Goal: Task Accomplishment & Management: Manage account settings

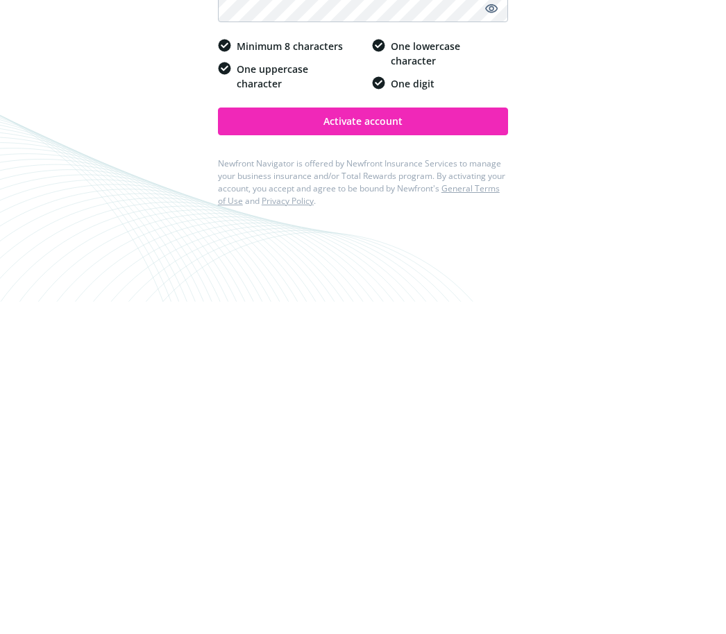
click at [380, 447] on span "Activate account" at bounding box center [362, 453] width 79 height 13
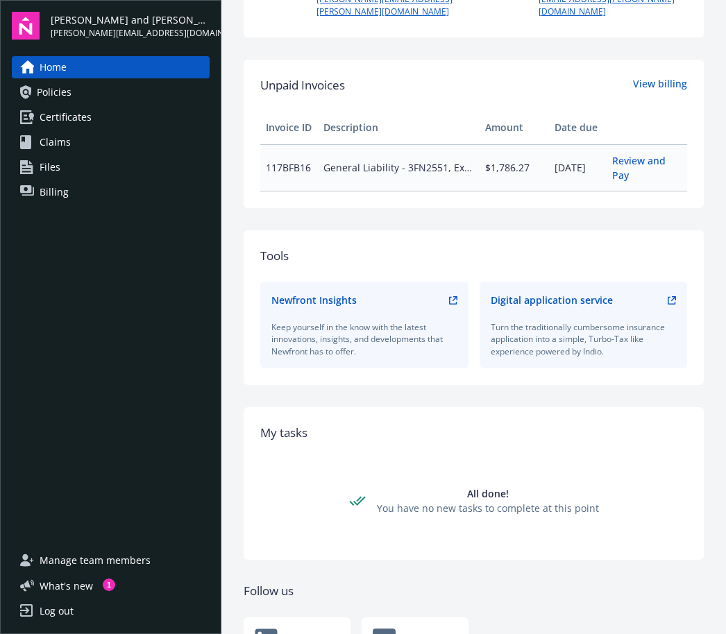
scroll to position [414, 0]
click at [59, 94] on span "Policies" at bounding box center [54, 92] width 35 height 22
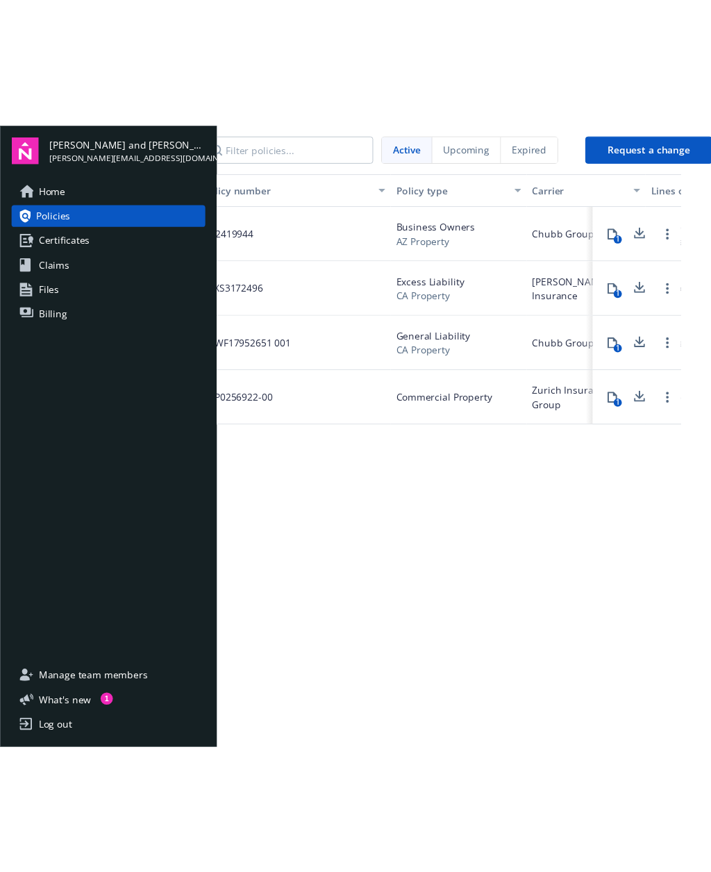
scroll to position [0, 28]
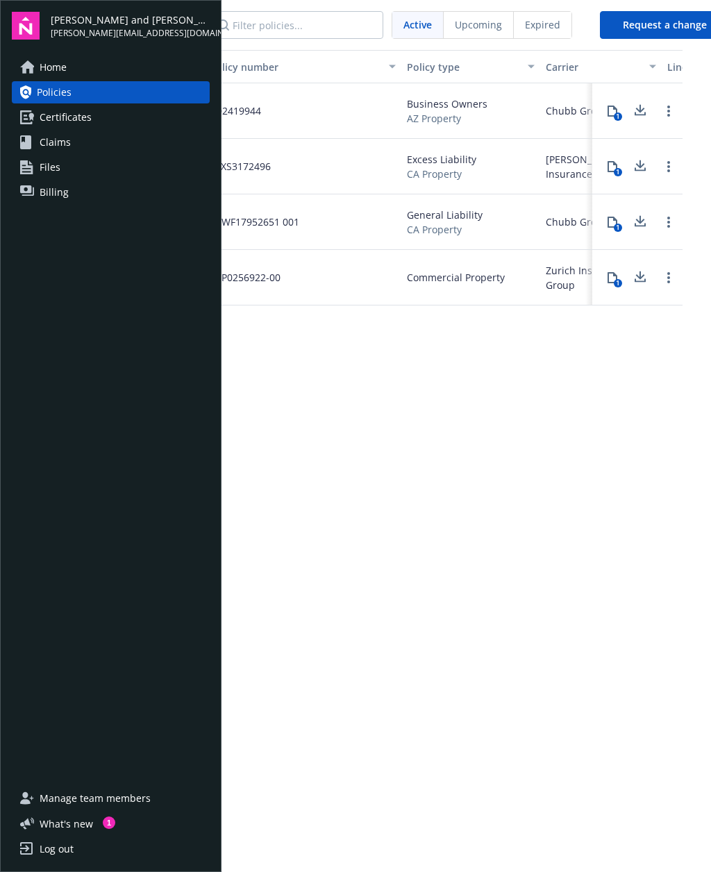
click at [666, 416] on div "Policy number Policy type Carrier Lines of coverage Start date End date Total c…" at bounding box center [437, 482] width 489 height 865
click at [665, 416] on div "Policy number Policy type Carrier Lines of coverage Start date End date Total c…" at bounding box center [437, 482] width 489 height 865
click at [664, 416] on div "Policy number Policy type Carrier Lines of coverage Start date End date Total c…" at bounding box center [437, 482] width 489 height 865
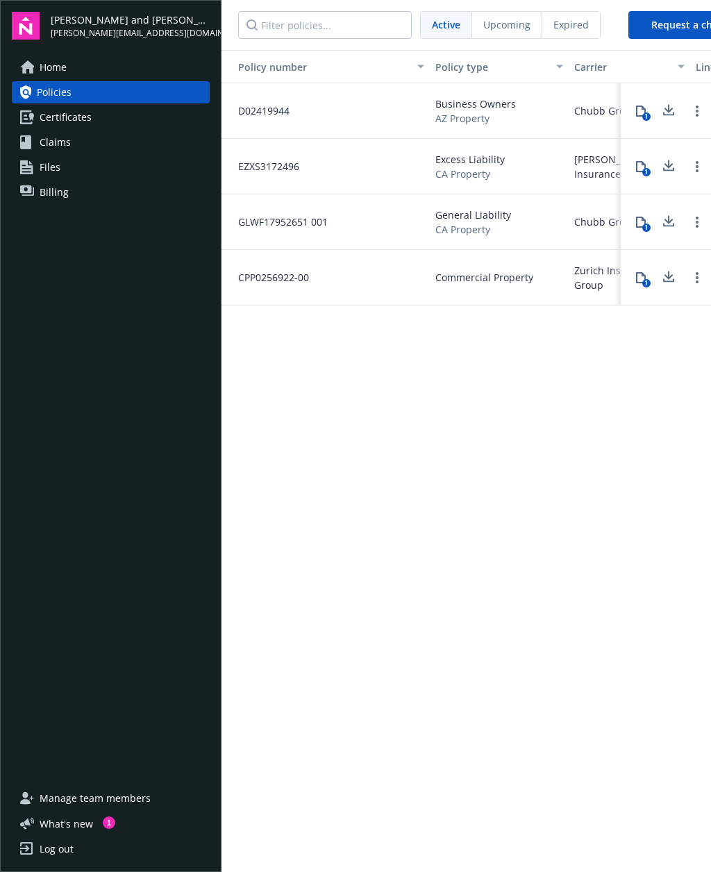
scroll to position [0, 0]
click at [85, 123] on span "Certificates" at bounding box center [66, 117] width 52 height 22
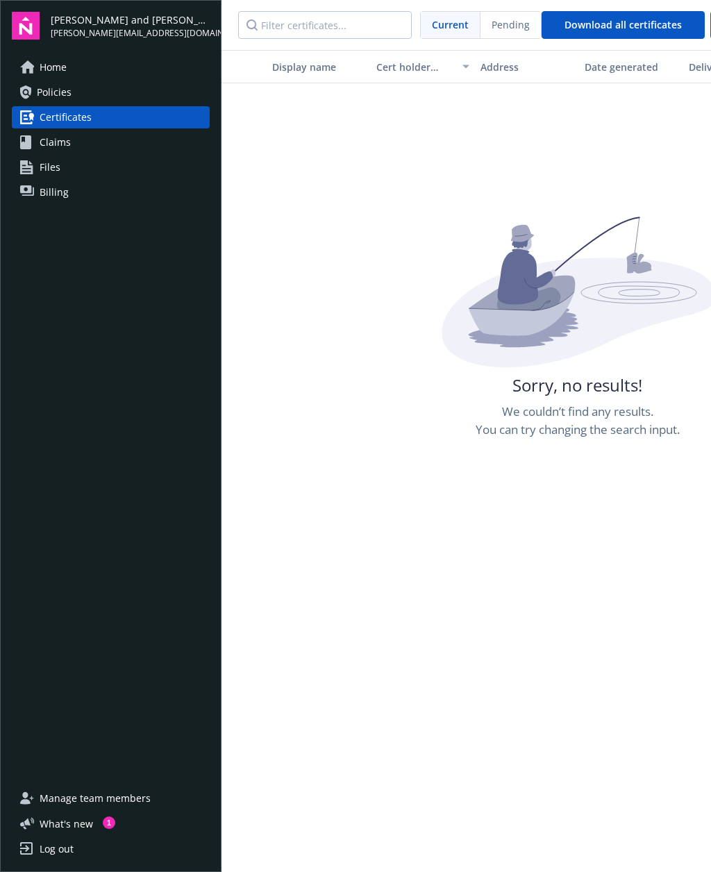
click at [84, 146] on link "Claims" at bounding box center [111, 142] width 198 height 22
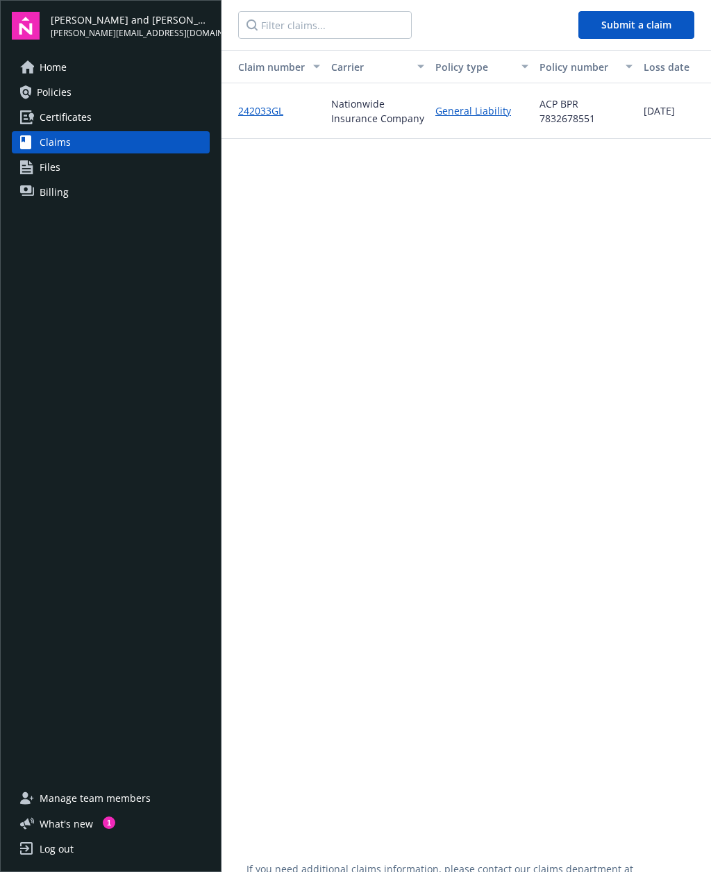
click at [66, 167] on link "Files" at bounding box center [111, 167] width 198 height 22
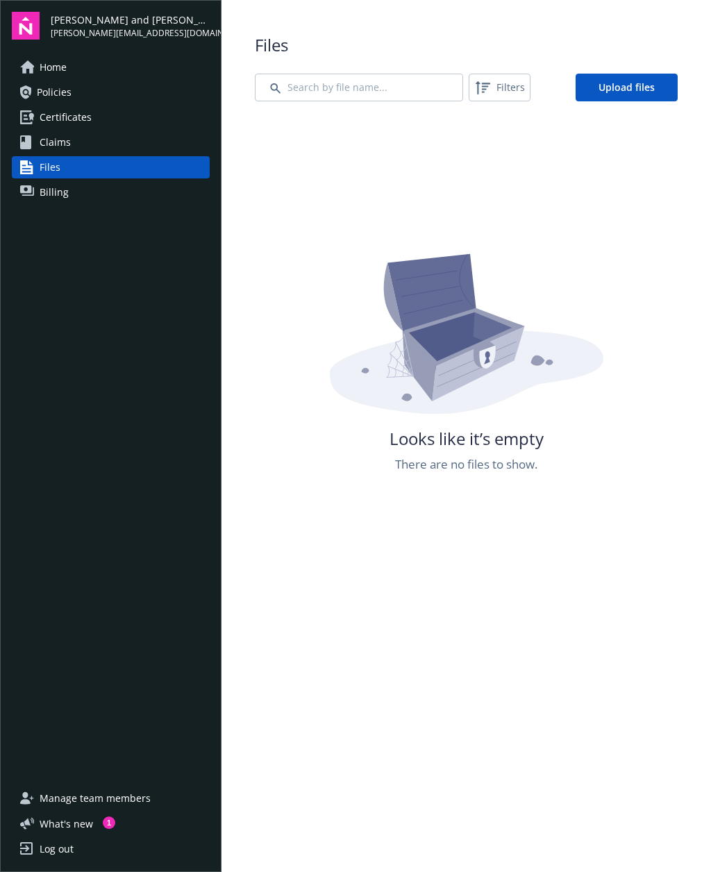
click at [62, 192] on span "Billing" at bounding box center [54, 192] width 29 height 22
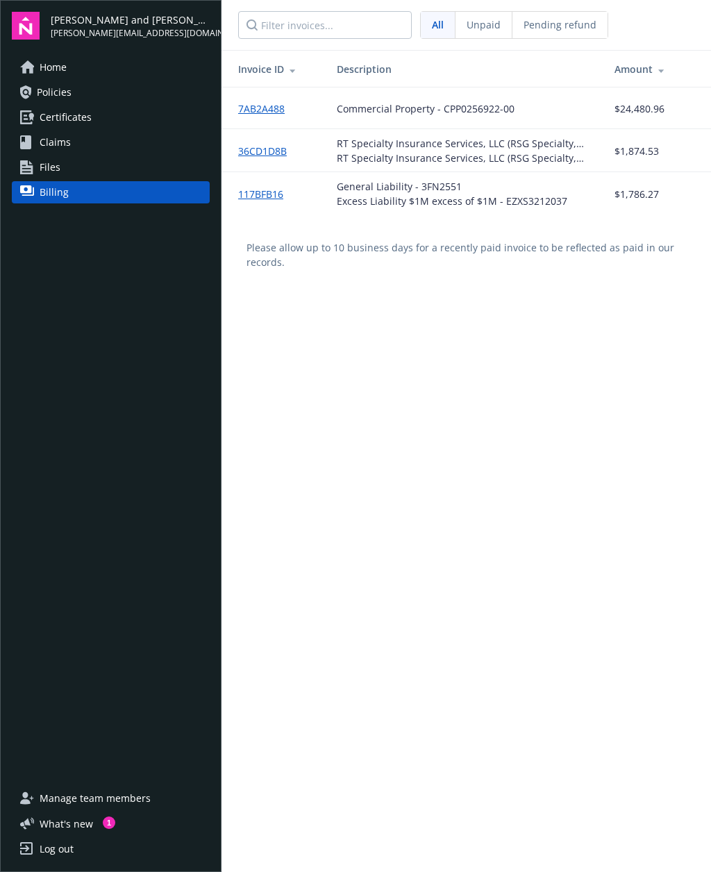
click at [77, 93] on link "Policies" at bounding box center [111, 92] width 198 height 22
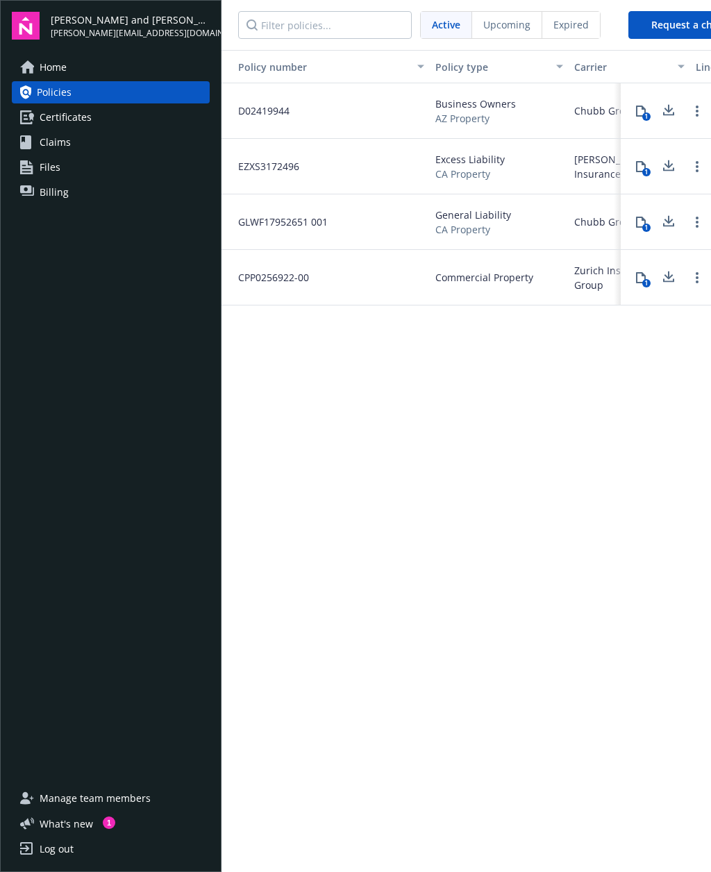
click at [69, 192] on link "Billing" at bounding box center [111, 192] width 198 height 22
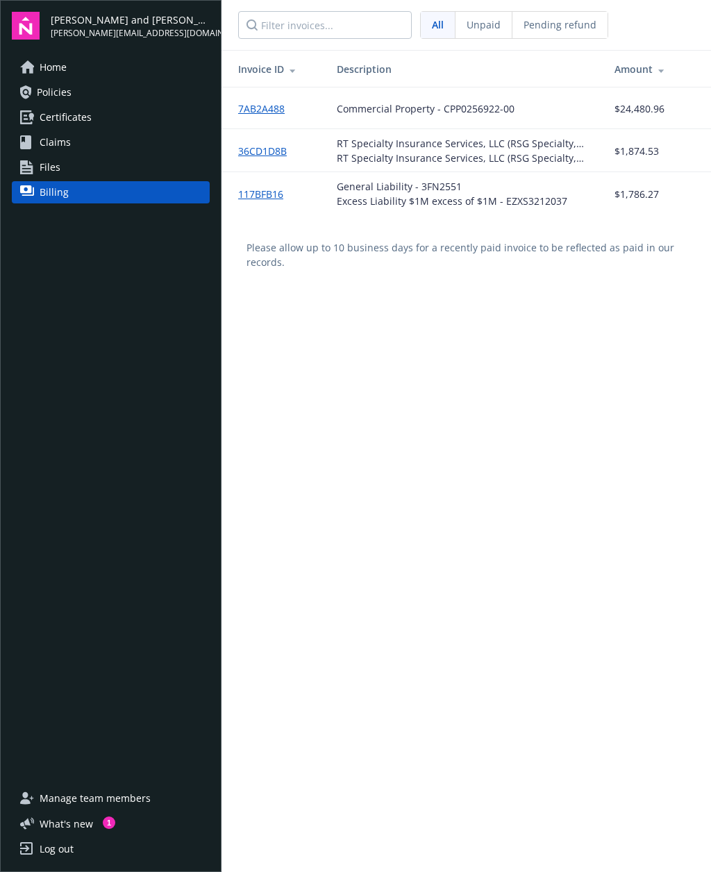
click at [280, 150] on link "36CD1D8B" at bounding box center [268, 151] width 60 height 15
click at [276, 200] on link "117BFB16" at bounding box center [266, 194] width 56 height 15
click at [280, 146] on link "36CD1D8B" at bounding box center [268, 151] width 60 height 15
click at [500, 210] on td "General Liability - 3FN2551 Excess Liability $1M excess of $1M - EZXS3212037" at bounding box center [464, 193] width 278 height 43
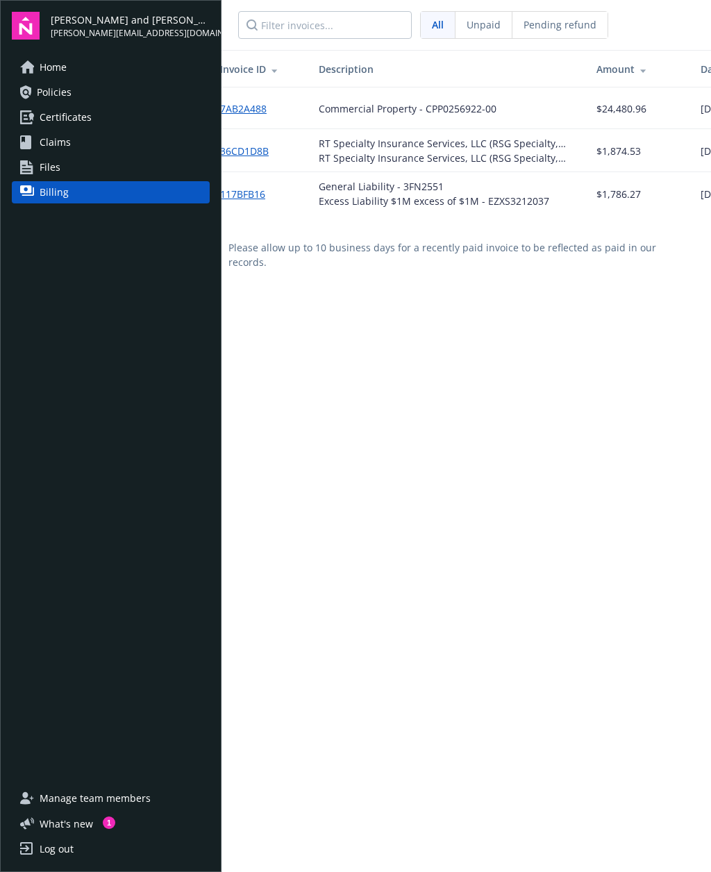
scroll to position [0, 19]
click at [264, 199] on link "117BFB16" at bounding box center [247, 194] width 56 height 15
click at [69, 93] on span "Policies" at bounding box center [54, 92] width 35 height 22
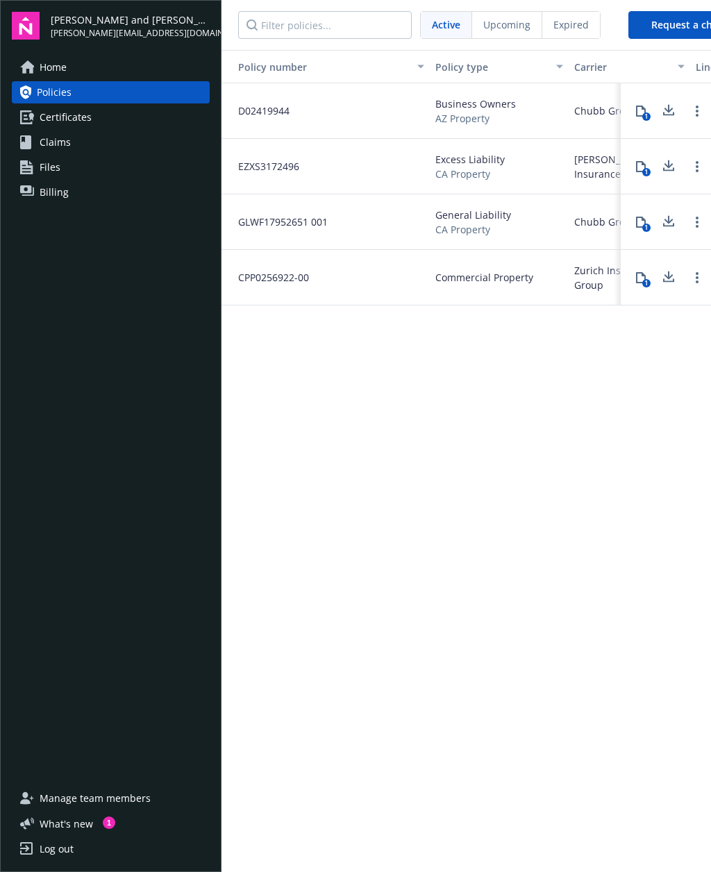
click at [337, 225] on div "GLWF17952651 001" at bounding box center [325, 222] width 208 height 56
click at [470, 235] on span "CA Property" at bounding box center [472, 229] width 76 height 15
click at [702, 218] on link "Open options" at bounding box center [696, 222] width 17 height 17
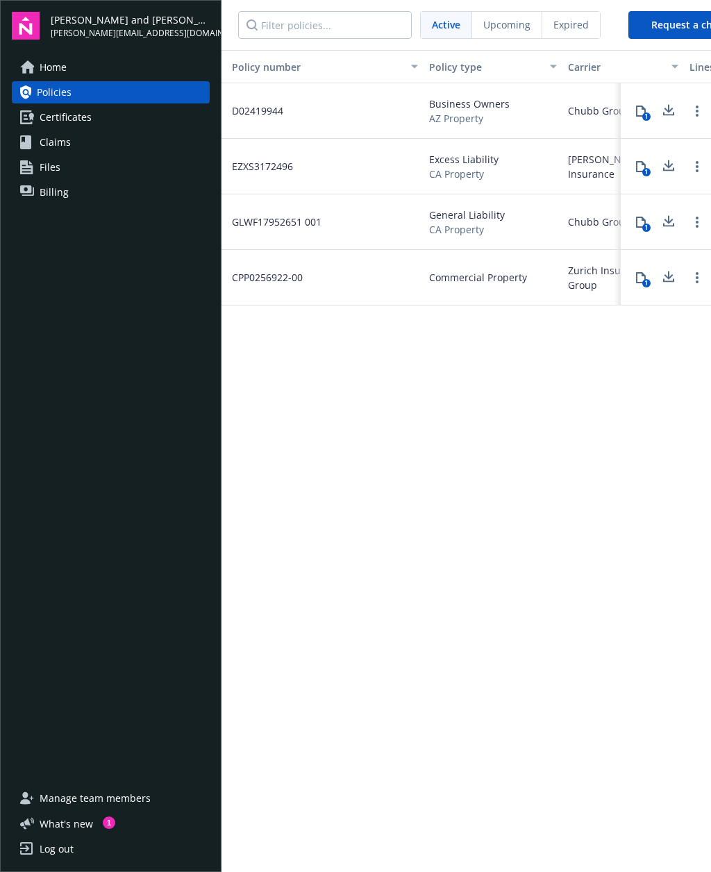
click at [666, 232] on button at bounding box center [668, 222] width 28 height 28
click at [595, 108] on span "Chubb Group" at bounding box center [599, 110] width 63 height 15
click at [478, 123] on span "AZ Property" at bounding box center [469, 118] width 81 height 15
click at [668, 119] on icon at bounding box center [668, 110] width 17 height 17
click at [587, 220] on span "Chubb Group" at bounding box center [599, 221] width 63 height 15
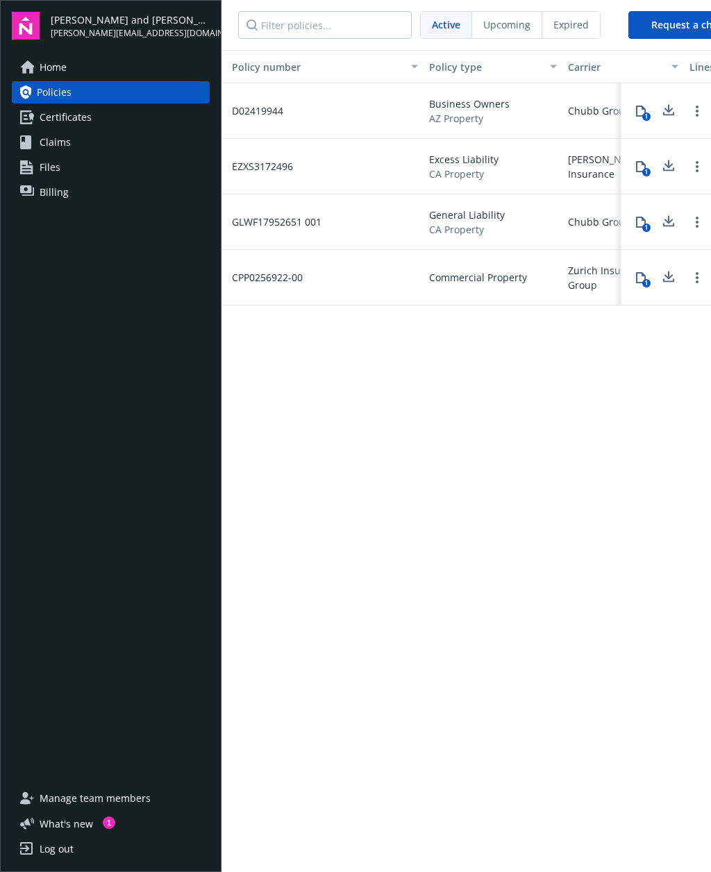
click at [589, 221] on span "Chubb Group" at bounding box center [599, 221] width 63 height 15
click at [591, 225] on span "Chubb Group" at bounding box center [599, 221] width 63 height 15
click at [661, 231] on button at bounding box center [668, 222] width 28 height 28
click at [677, 176] on button at bounding box center [668, 167] width 28 height 28
click at [677, 173] on button at bounding box center [668, 167] width 28 height 28
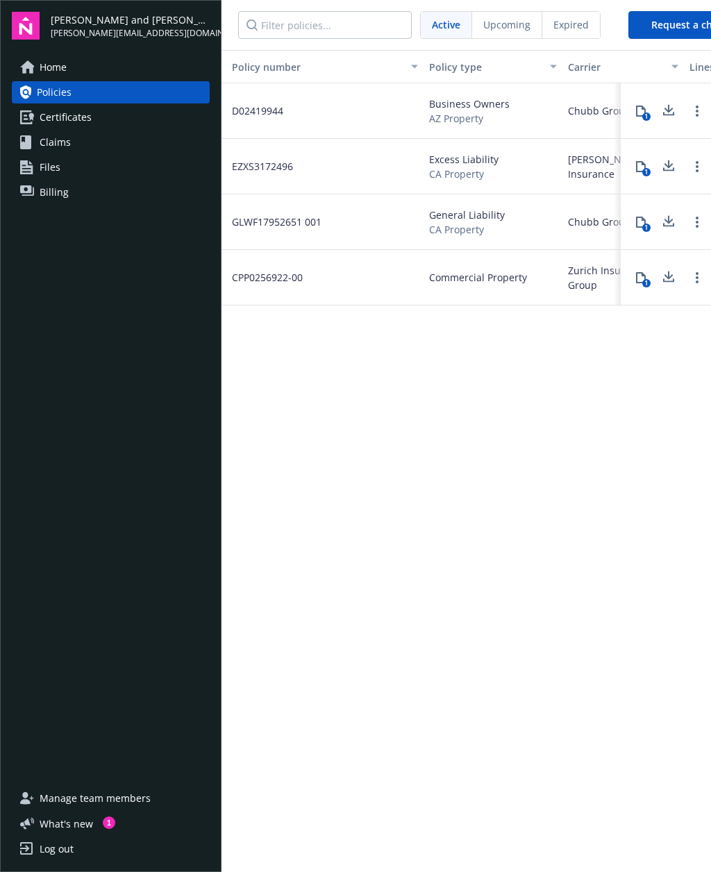
click at [675, 223] on icon at bounding box center [668, 221] width 17 height 17
click at [707, 237] on div "1" at bounding box center [665, 222] width 90 height 56
click at [674, 223] on icon at bounding box center [668, 221] width 17 height 17
